Goal: Task Accomplishment & Management: Complete application form

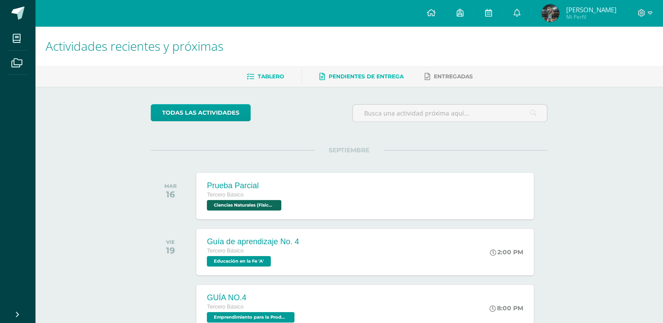
click at [401, 81] on link "Pendientes de entrega" at bounding box center [361, 77] width 84 height 14
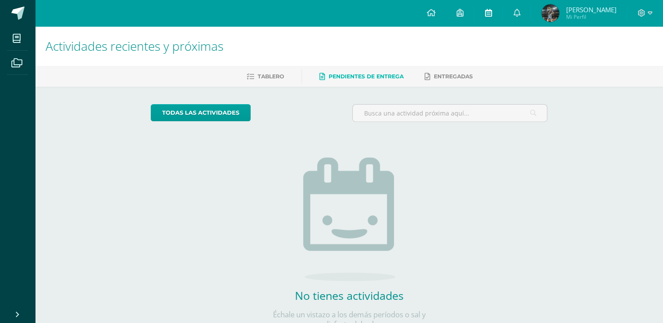
click at [502, 18] on link at bounding box center [488, 13] width 28 height 26
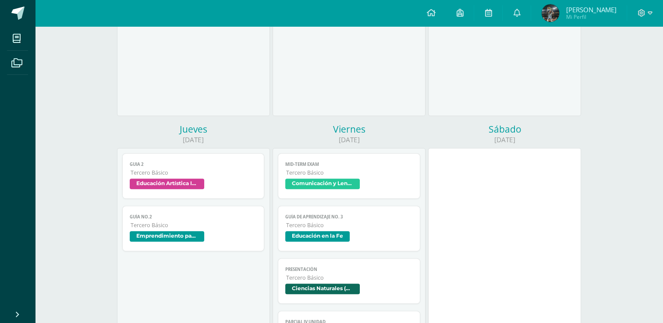
scroll to position [482, 0]
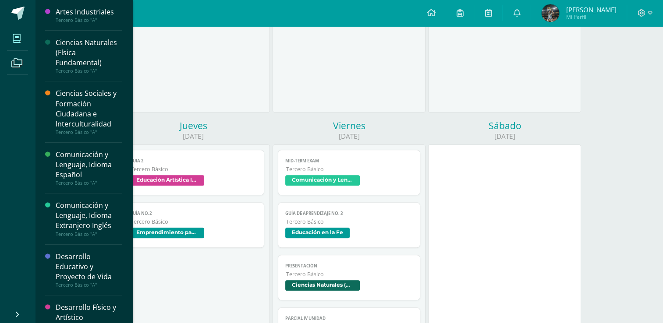
click at [11, 36] on span at bounding box center [17, 38] width 20 height 20
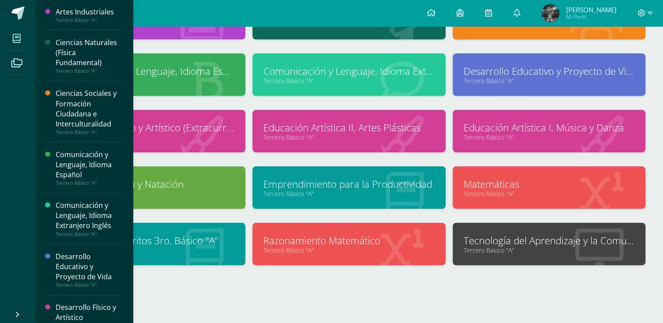
scroll to position [88, 0]
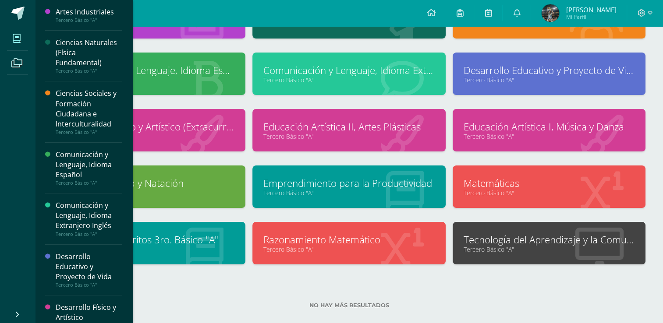
click at [518, 241] on link "Tecnología del Aprendizaje y la Comunicación (TIC)" at bounding box center [548, 240] width 171 height 14
click at [519, 250] on link "Tercero Básico "A"" at bounding box center [548, 249] width 171 height 8
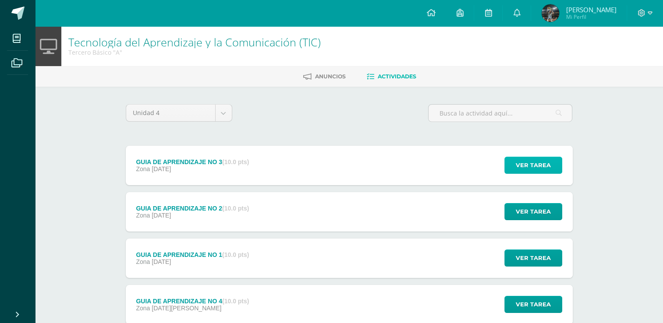
click at [530, 169] on span "Ver tarea" at bounding box center [532, 165] width 35 height 16
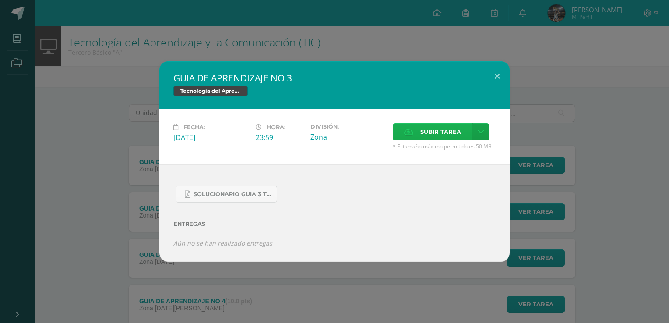
click at [431, 140] on span "Subir tarea" at bounding box center [440, 132] width 41 height 16
click at [0, 0] on input "Subir tarea" at bounding box center [0, 0] width 0 height 0
click at [340, 194] on div "SOLUCIONARIO GUIA 3 TKINTER PYTHON III BASICO PROBLEMAS INTERMEDIOS.pdf" at bounding box center [334, 191] width 322 height 24
click at [417, 138] on label "Subir tarea" at bounding box center [433, 131] width 80 height 17
click at [0, 0] on input "Subir tarea" at bounding box center [0, 0] width 0 height 0
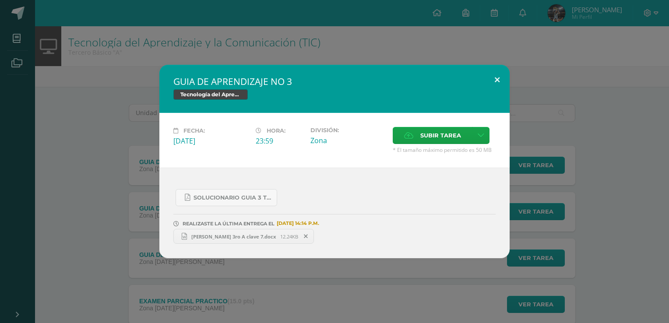
click at [500, 80] on button at bounding box center [497, 80] width 25 height 30
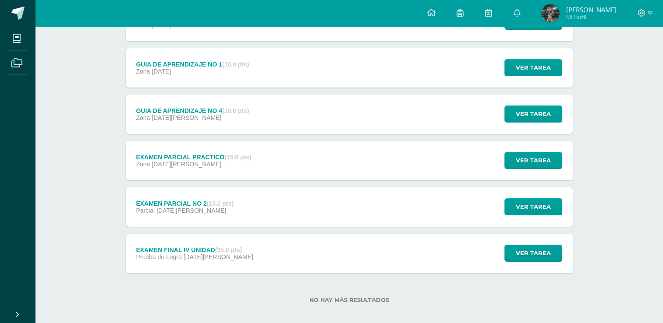
scroll to position [152, 0]
